Goal: Information Seeking & Learning: Learn about a topic

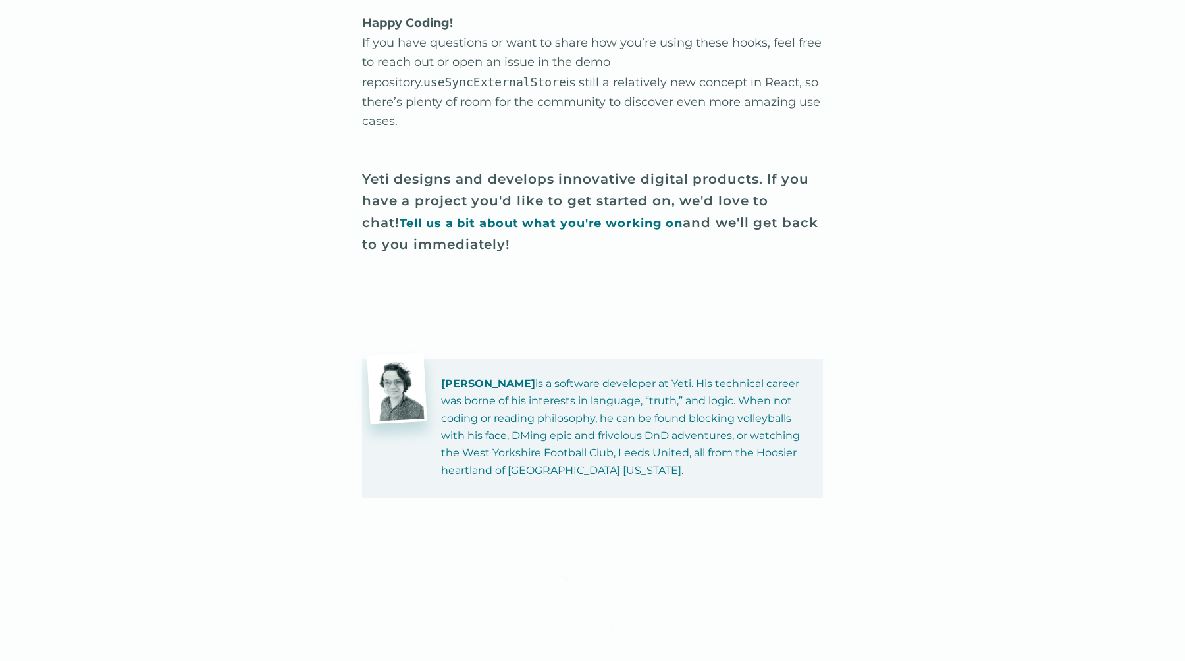
scroll to position [5805, 0]
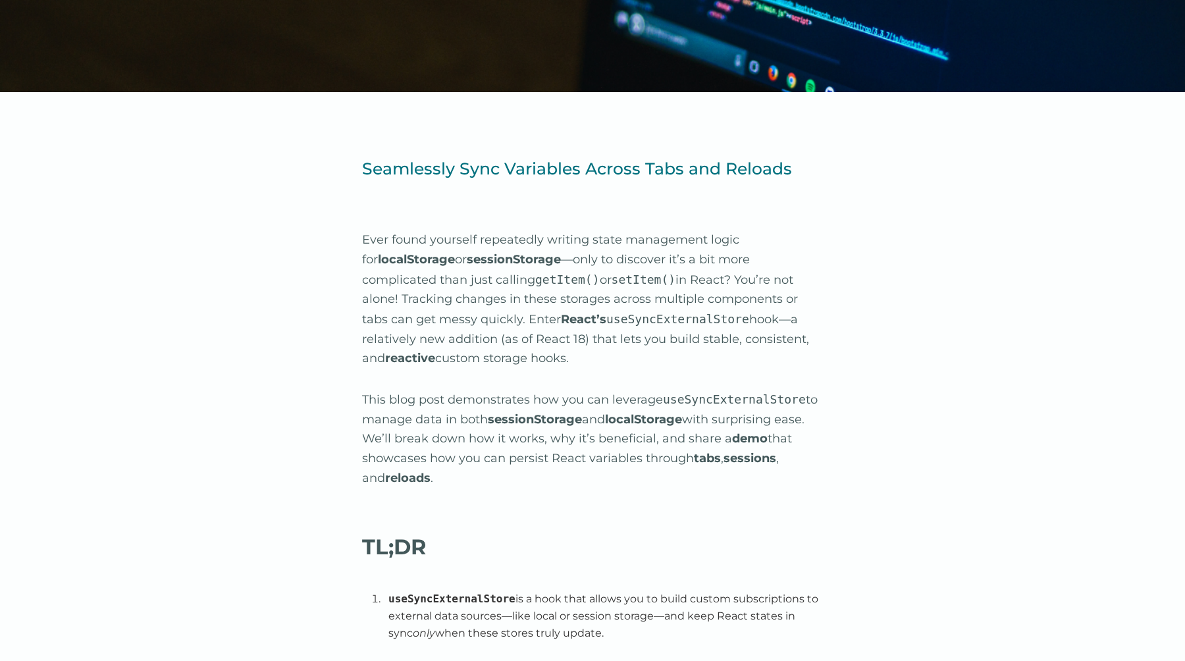
scroll to position [680, 0]
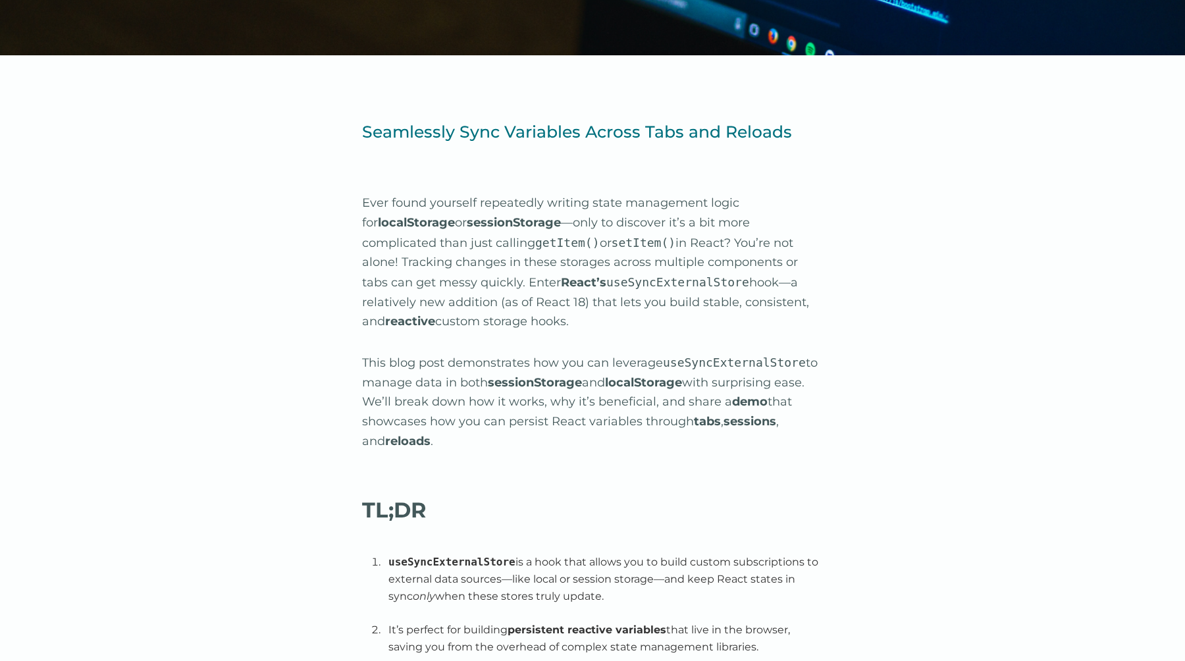
click at [522, 221] on strong "sessionStorage" at bounding box center [514, 222] width 94 height 14
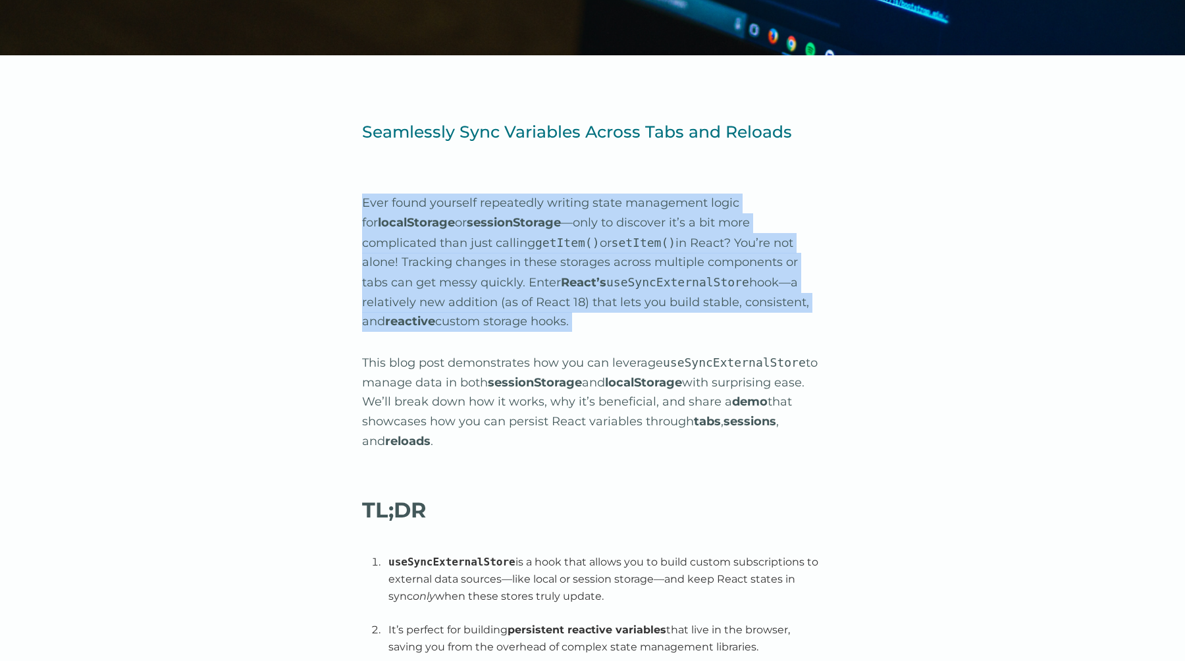
click at [522, 221] on strong "sessionStorage" at bounding box center [514, 222] width 94 height 14
click at [614, 230] on p "Ever found yourself repeatedly writing state management logic for localStorage …" at bounding box center [592, 262] width 461 height 138
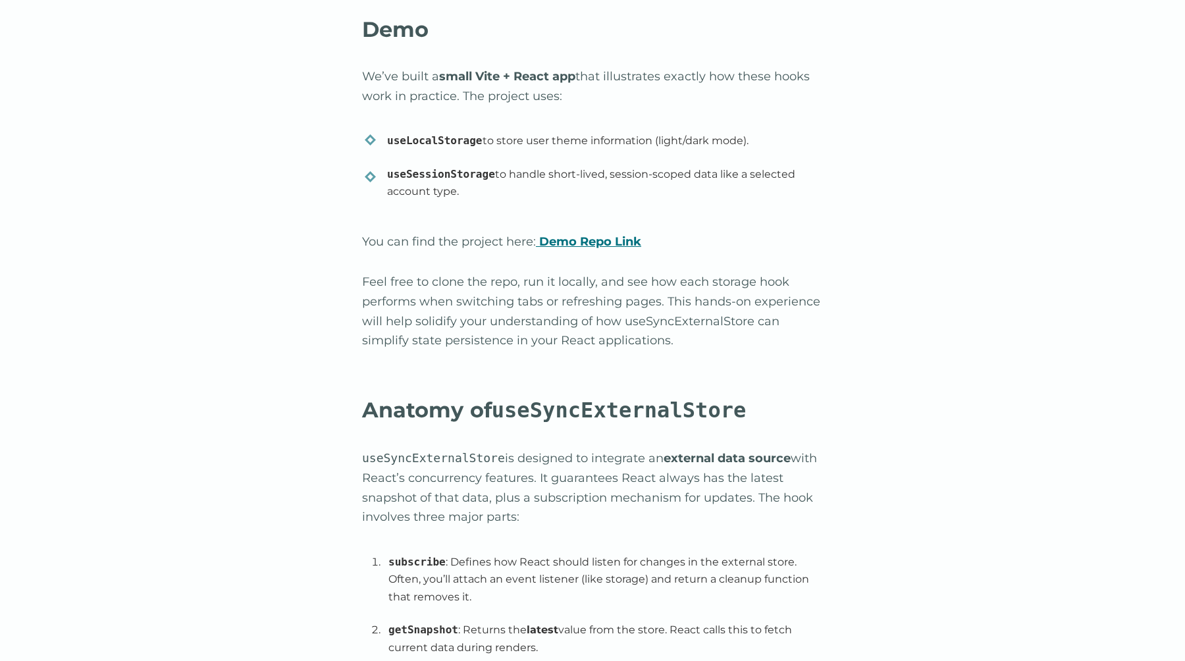
scroll to position [1606, 0]
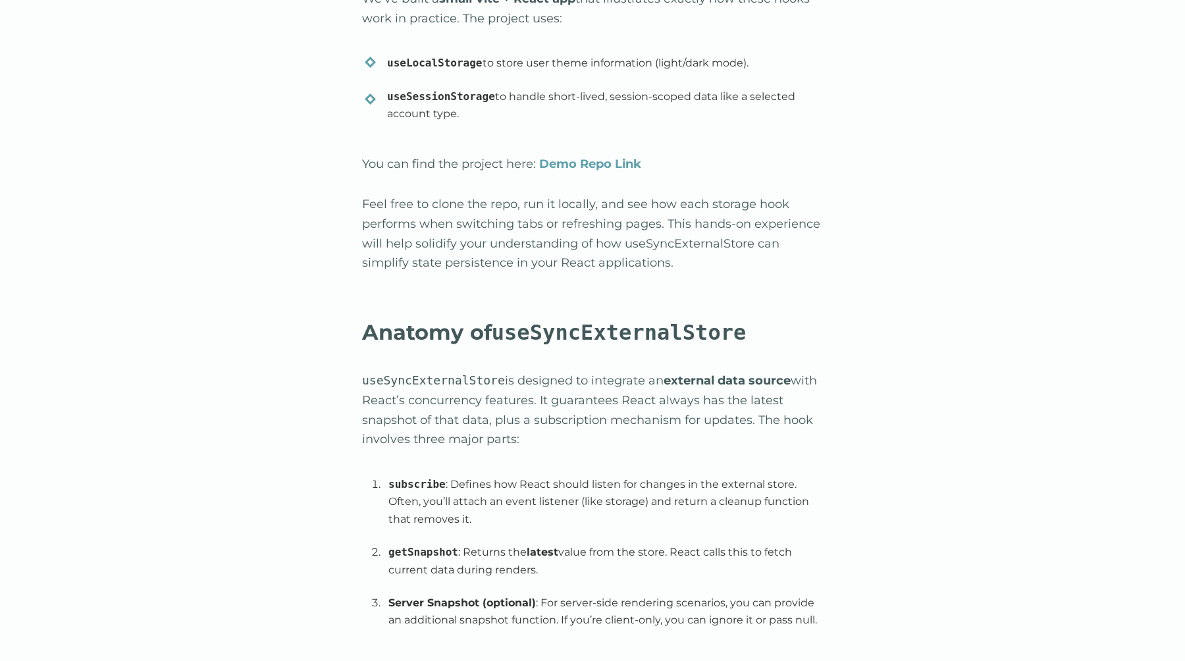
click at [605, 163] on strong "Demo Repo Link" at bounding box center [590, 164] width 102 height 14
